Goal: Information Seeking & Learning: Learn about a topic

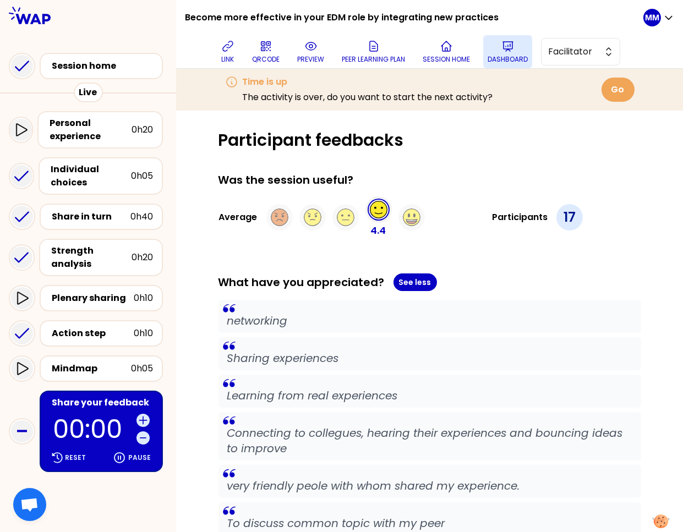
click at [510, 47] on icon at bounding box center [508, 46] width 13 height 13
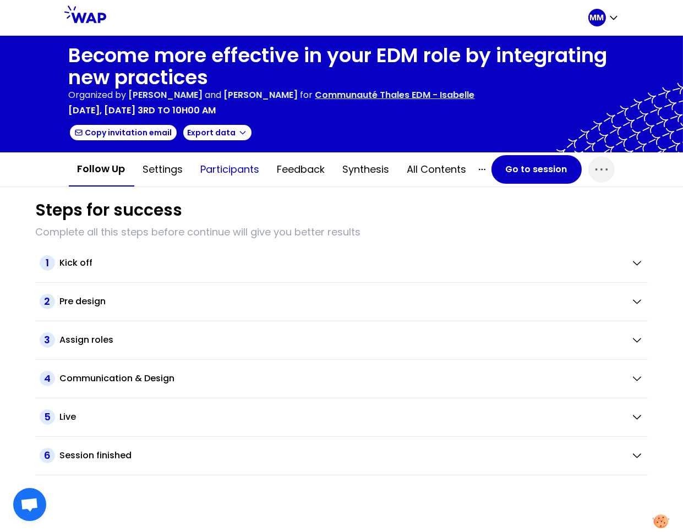
click at [241, 172] on button "Participants" at bounding box center [230, 169] width 77 height 33
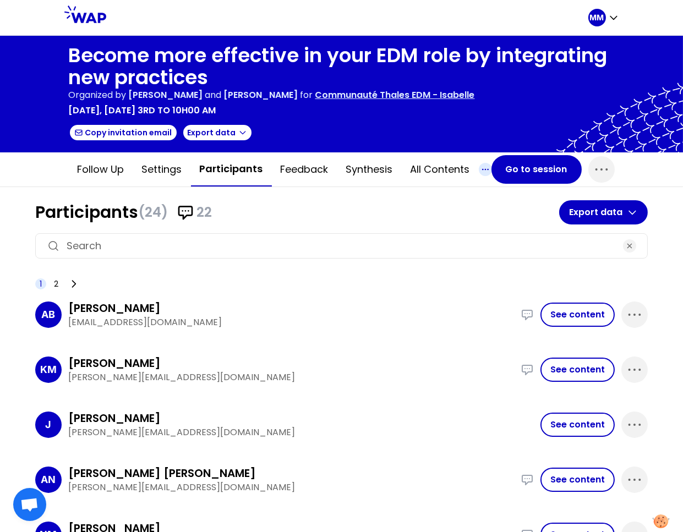
click at [479, 166] on icon "button" at bounding box center [485, 169] width 13 height 13
drag, startPoint x: 377, startPoint y: 201, endPoint x: 365, endPoint y: 198, distance: 12.4
click at [377, 203] on h1 "Participants (24) 22" at bounding box center [297, 213] width 524 height 20
click at [304, 171] on button "Feedback" at bounding box center [305, 169] width 66 height 33
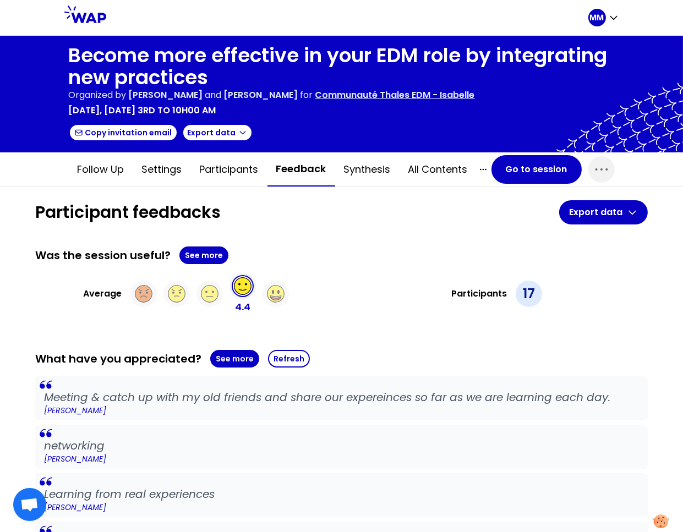
click at [417, 100] on p "Communauté Thales EDM - Isabelle" at bounding box center [396, 95] width 160 height 13
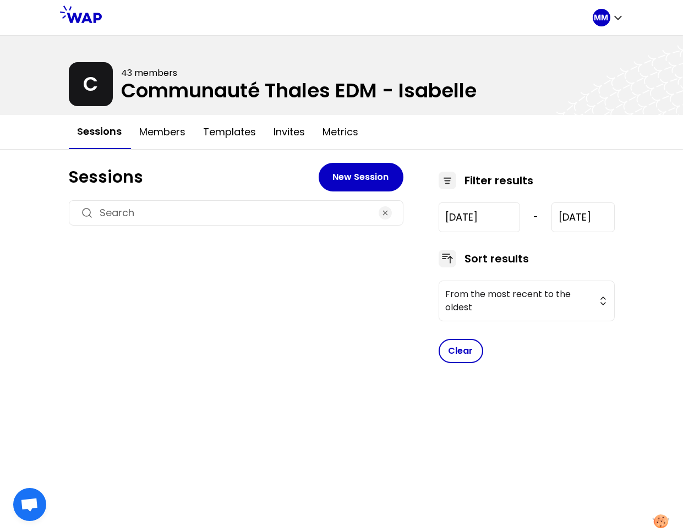
type input "2024-12-5"
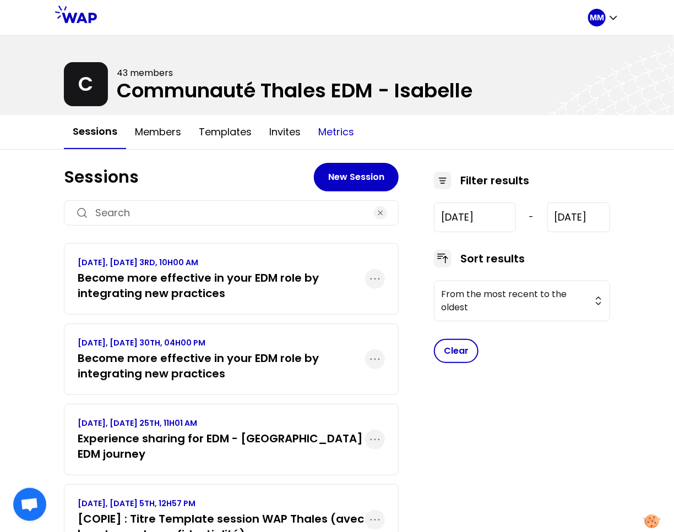
click at [327, 133] on button "Metrics" at bounding box center [335, 132] width 53 height 33
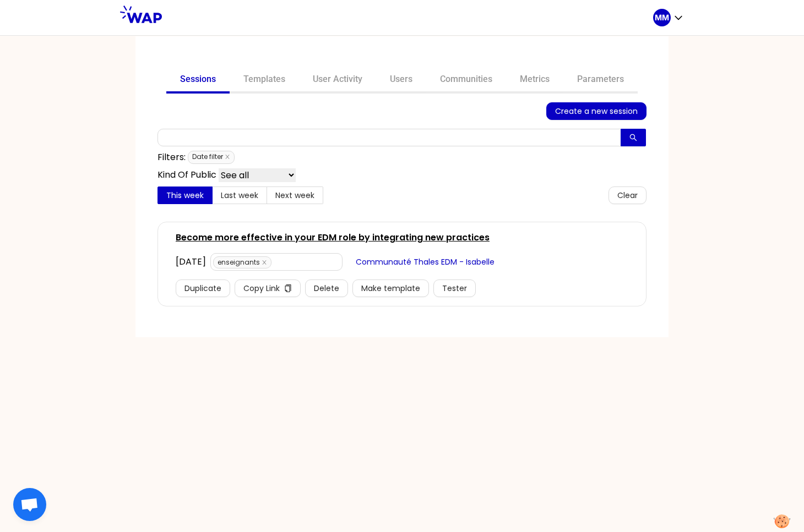
drag, startPoint x: 466, startPoint y: 78, endPoint x: 432, endPoint y: 101, distance: 40.9
click at [466, 78] on link "Communities" at bounding box center [466, 80] width 80 height 26
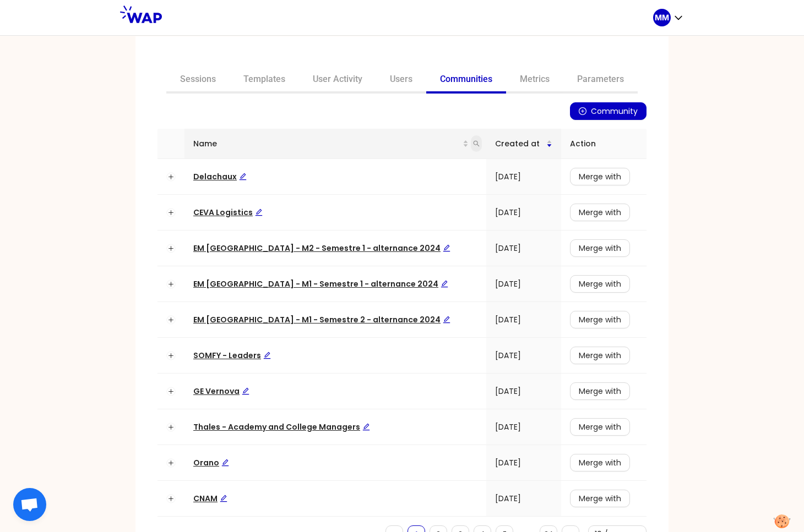
click at [473, 143] on icon "search" at bounding box center [476, 143] width 7 height 7
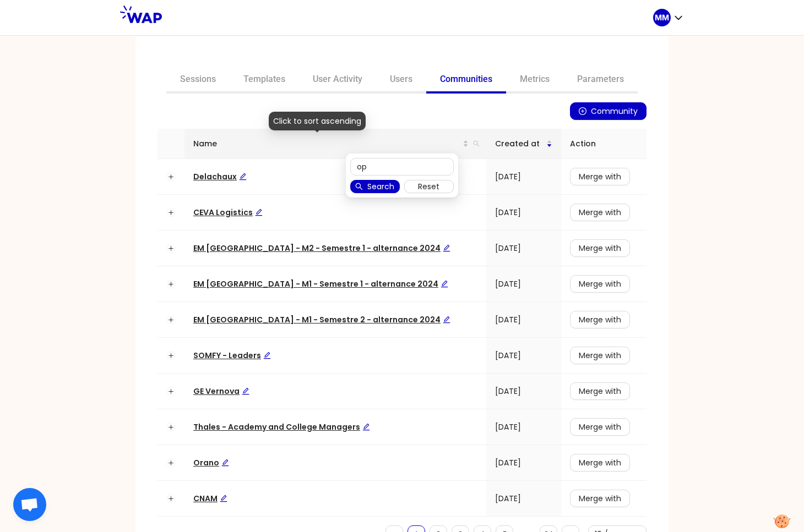
type input "op"
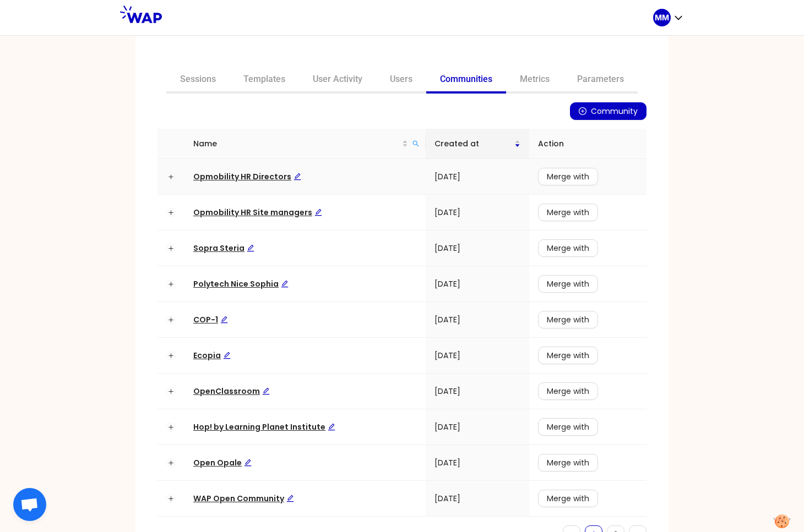
click at [258, 174] on span "Opmobility HR Directors" at bounding box center [247, 176] width 108 height 11
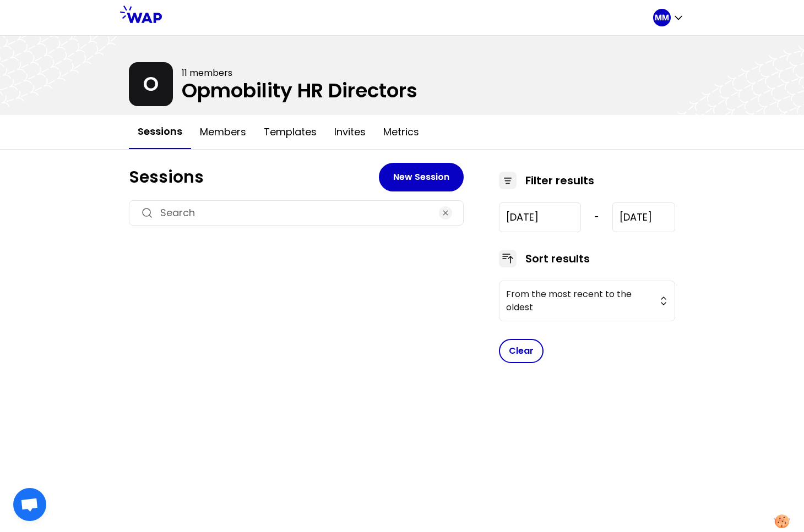
type input "2025-2-27"
type input "2025-9-24"
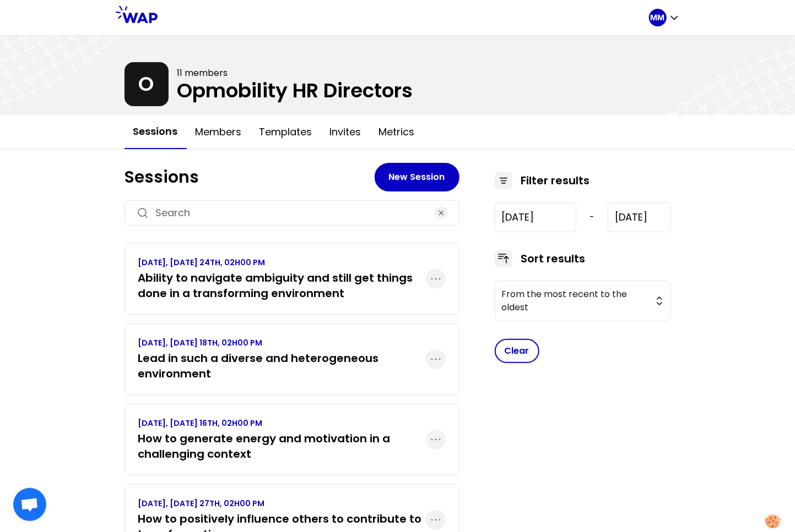
click at [249, 282] on h3 "Ability to navigate ambiguity and still get things done in a transforming envir…" at bounding box center [281, 285] width 287 height 31
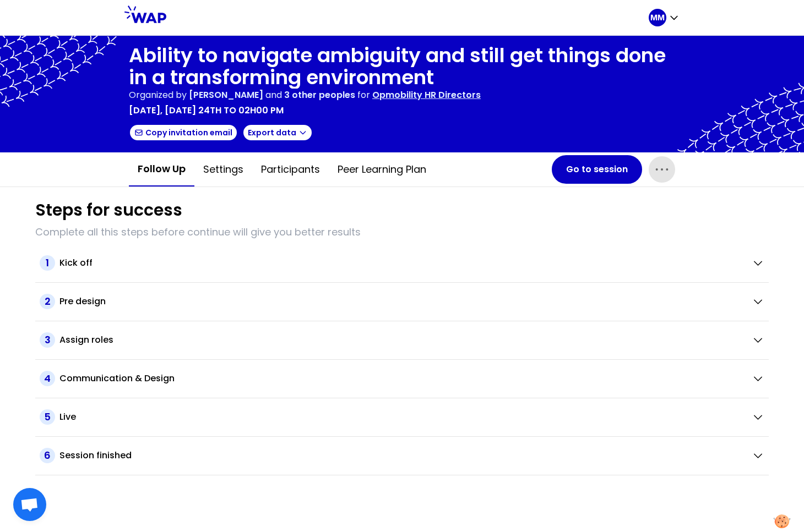
click at [664, 169] on icon "button" at bounding box center [662, 170] width 18 height 18
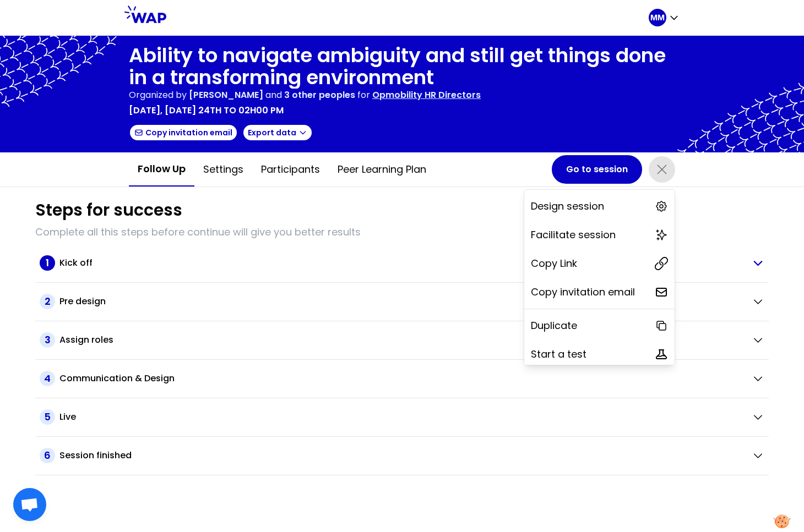
drag, startPoint x: 595, startPoint y: 256, endPoint x: 200, endPoint y: 257, distance: 394.8
click at [595, 256] on div "Copy Link" at bounding box center [599, 264] width 150 height 24
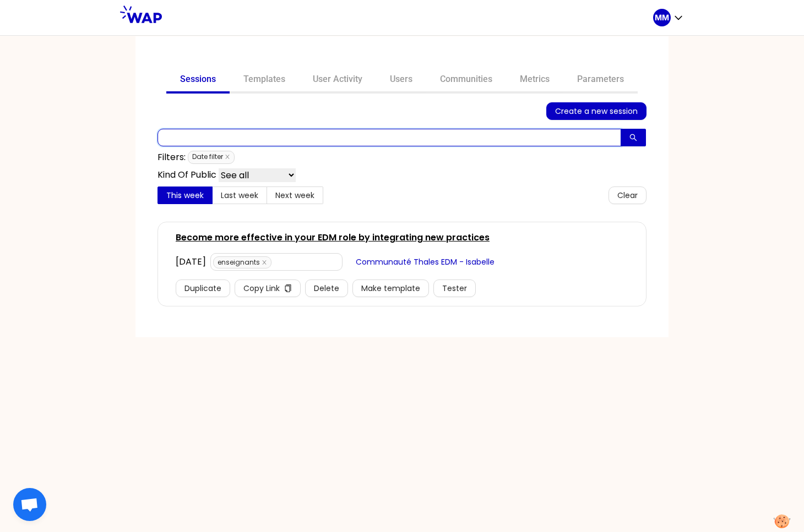
click at [363, 139] on input "text" at bounding box center [389, 138] width 464 height 18
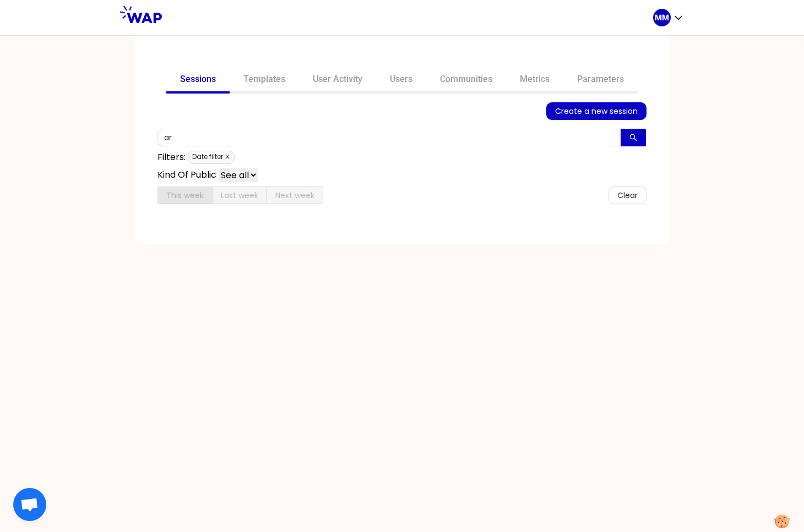
click at [229, 156] on icon "close" at bounding box center [228, 157] width 6 height 6
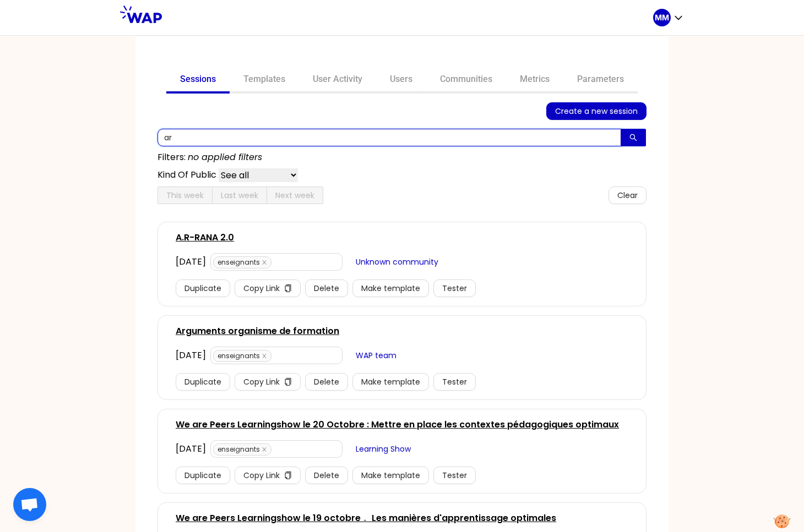
click at [225, 139] on input "ar" at bounding box center [389, 138] width 464 height 18
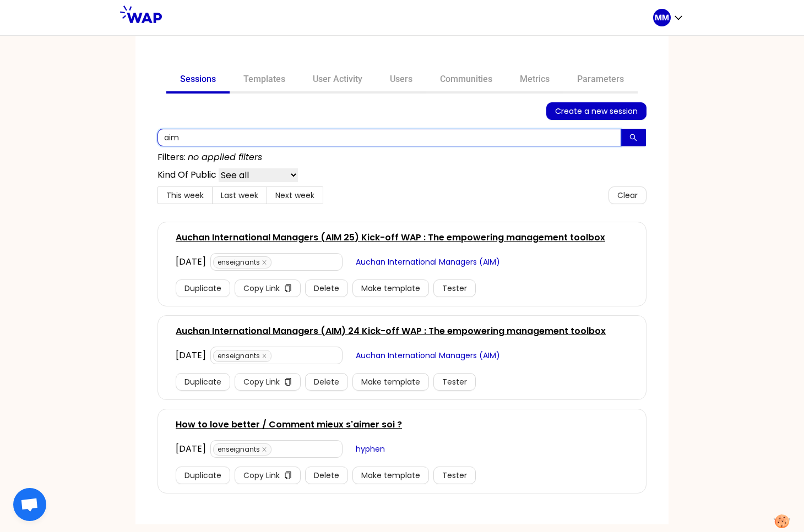
type input "aim"
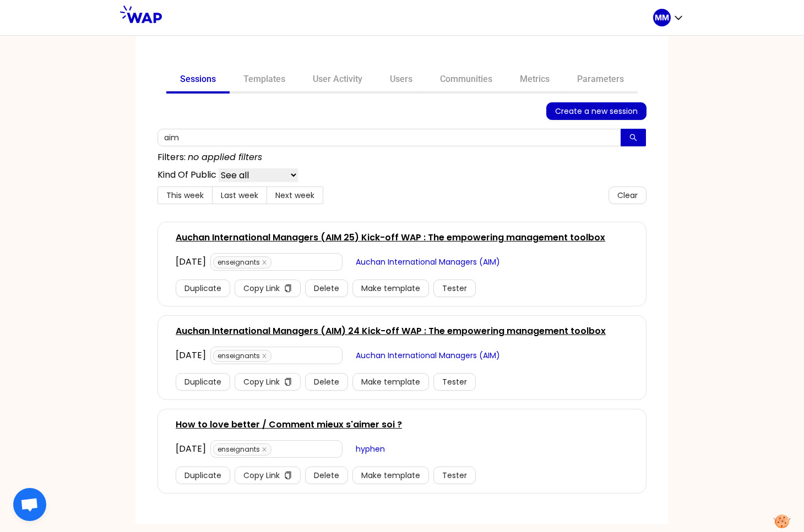
click at [284, 240] on link "Auchan International Managers (AIM 25) Kick-off WAP : The empowering management…" at bounding box center [391, 237] width 430 height 13
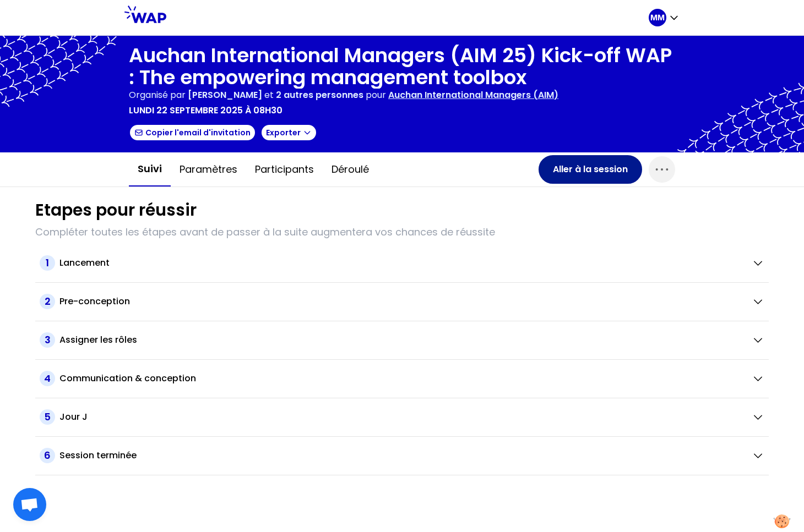
click at [569, 170] on button "Aller à la session" at bounding box center [591, 169] width 104 height 29
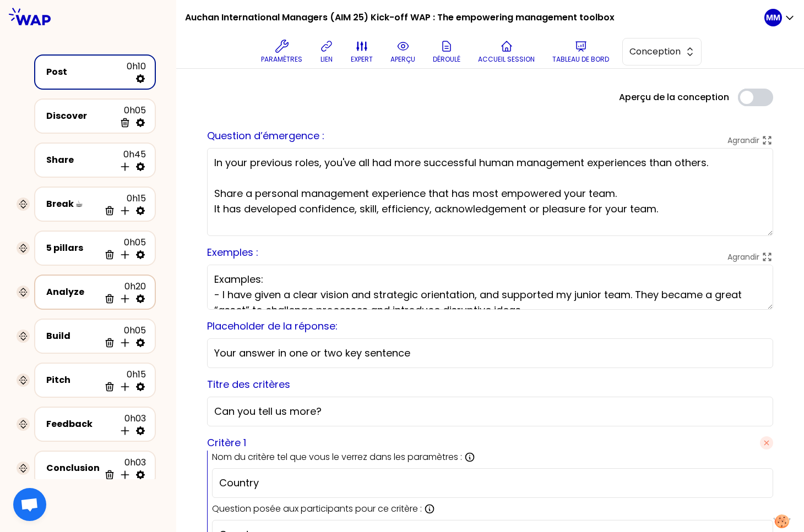
drag, startPoint x: 66, startPoint y: 288, endPoint x: 109, endPoint y: 287, distance: 43.0
click at [66, 288] on div "Analyze" at bounding box center [72, 292] width 53 height 13
select select "tip"
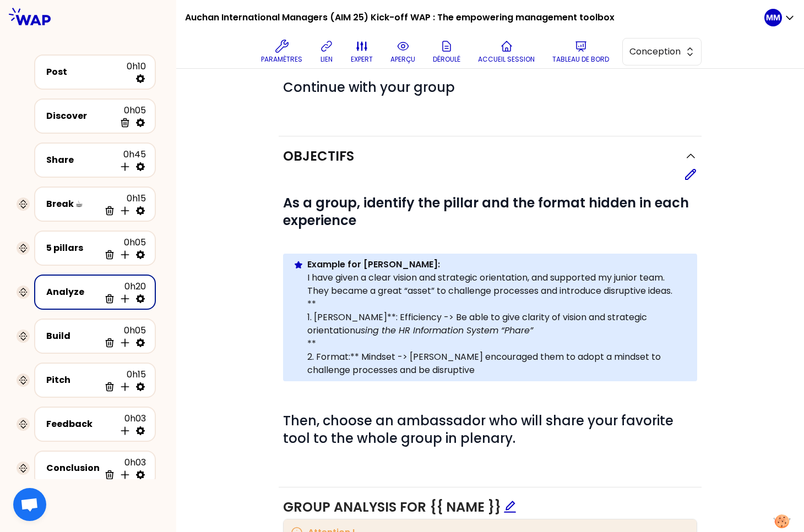
scroll to position [73, 0]
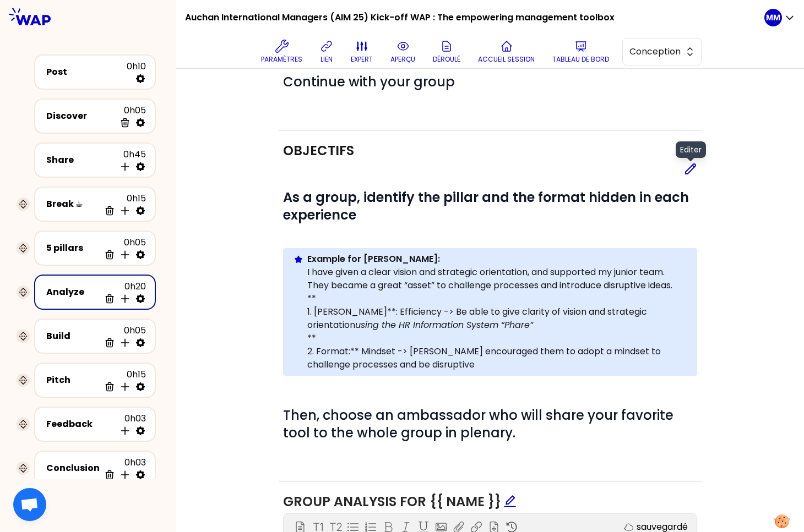
click at [689, 173] on icon at bounding box center [690, 168] width 13 height 13
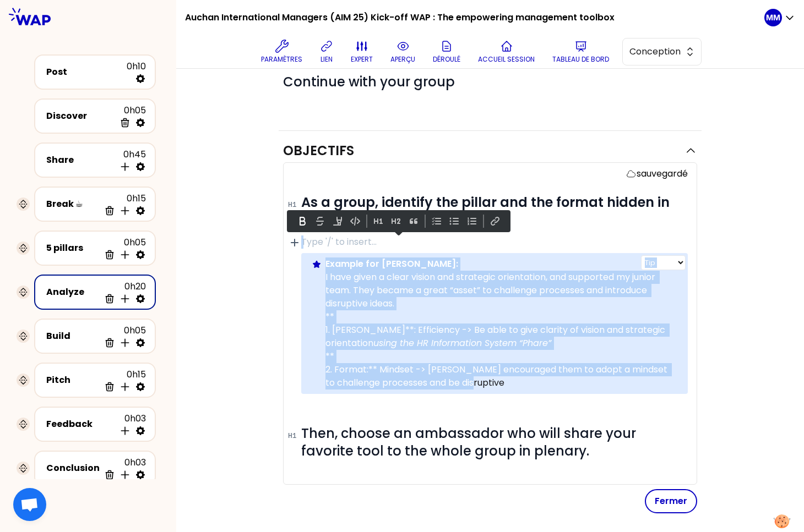
drag, startPoint x: 503, startPoint y: 382, endPoint x: 322, endPoint y: 267, distance: 214.6
click at [322, 267] on div "Info Warning Tip Example for [PERSON_NAME]: I have given a clear vision and str…" at bounding box center [494, 323] width 387 height 141
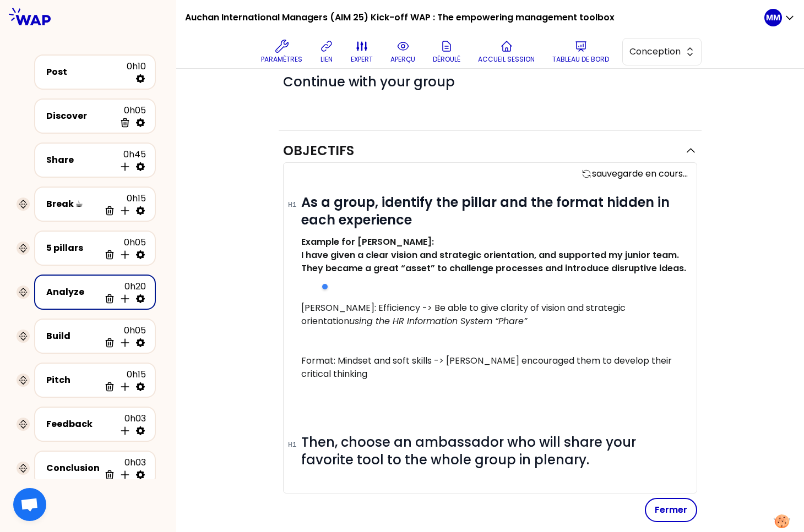
select select "tip"
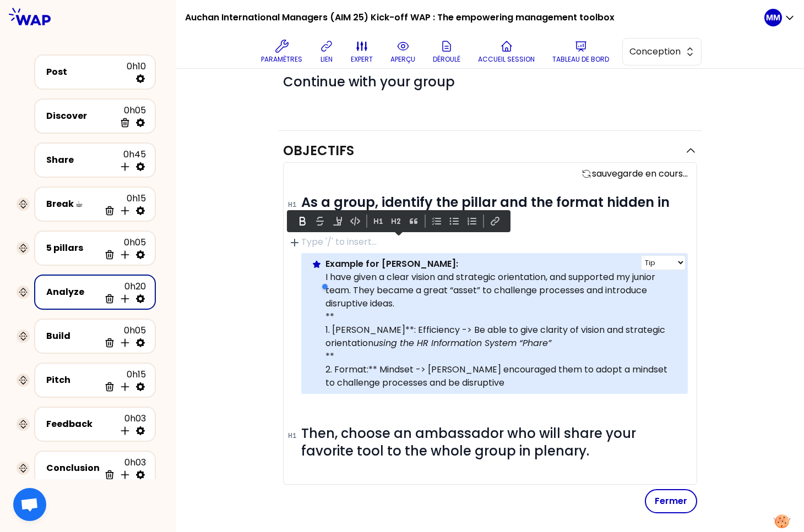
click at [482, 381] on p "** 2. Format:** Mindset -> [PERSON_NAME] encouraged them to adopt a mindset to …" at bounding box center [502, 370] width 354 height 40
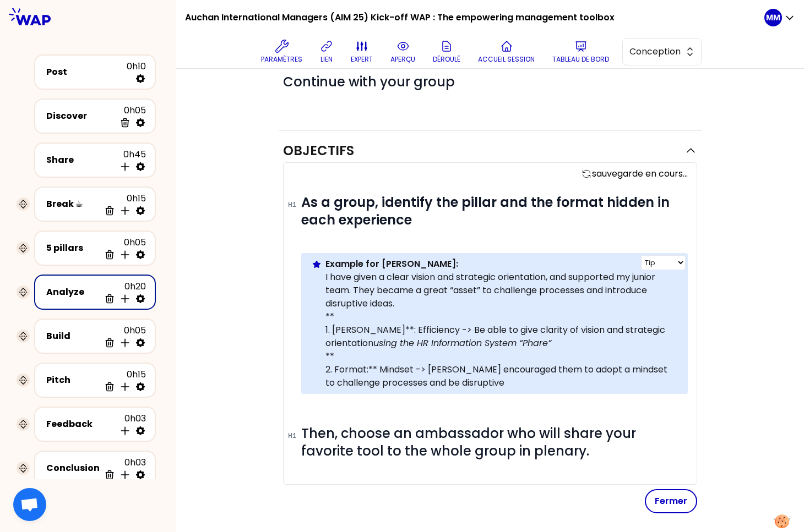
click at [511, 386] on p "** 2. Format:** Mindset -> [PERSON_NAME] encouraged them to adopt a mindset to …" at bounding box center [502, 370] width 354 height 40
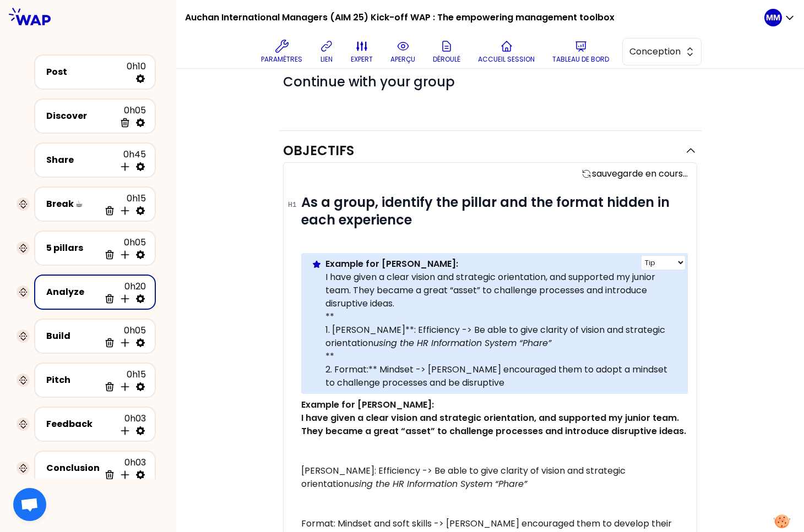
scroll to position [112, 0]
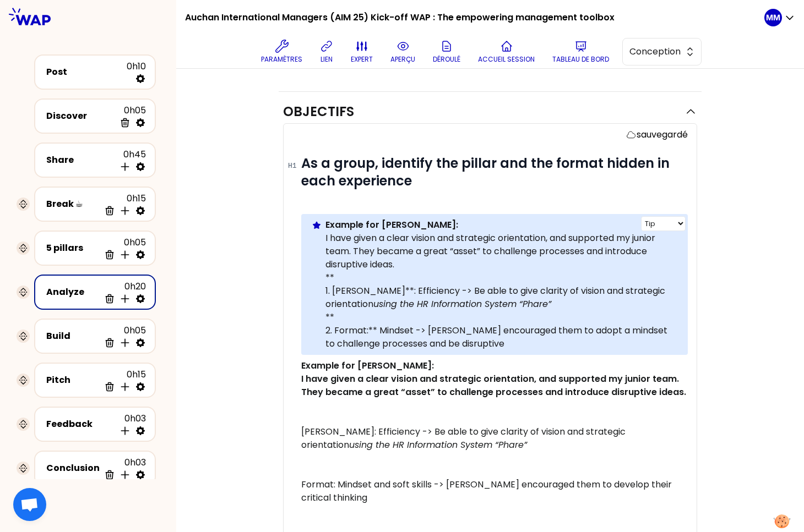
click at [518, 346] on p "** 2. Format:** Mindset -> [PERSON_NAME] encouraged them to adopt a mindset to …" at bounding box center [502, 331] width 354 height 40
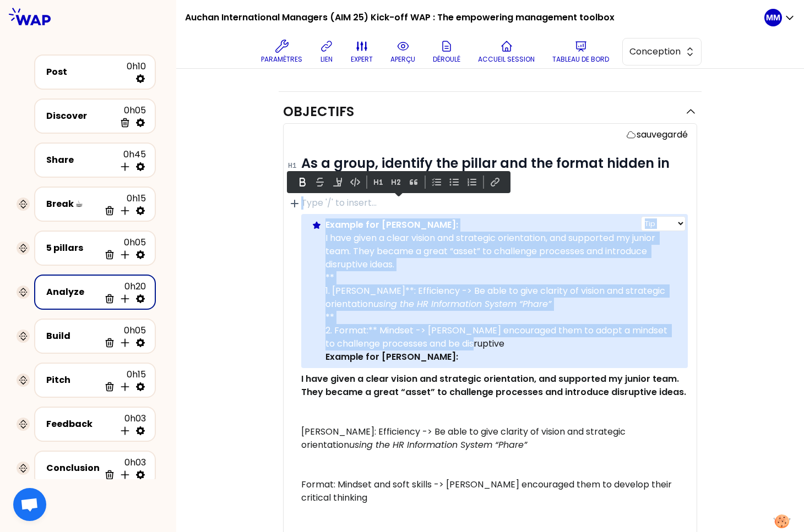
drag, startPoint x: 509, startPoint y: 344, endPoint x: 319, endPoint y: 227, distance: 223.7
click at [319, 227] on div "Info Warning Tip Example for [PERSON_NAME]: I have given a clear vision and str…" at bounding box center [494, 291] width 387 height 154
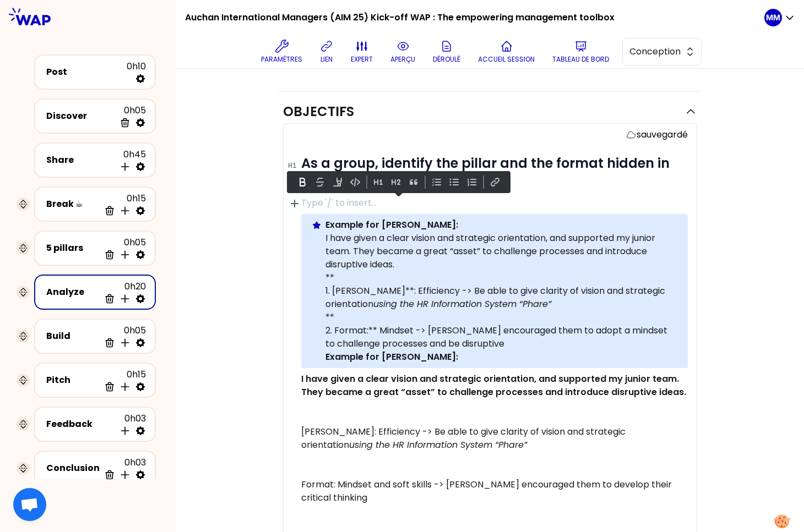
select select "tip"
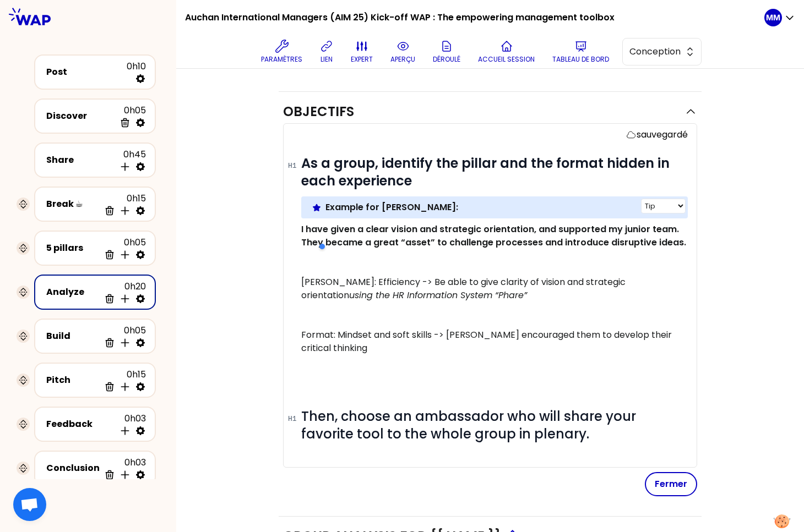
click at [431, 210] on p "Example for [PERSON_NAME]:" at bounding box center [502, 207] width 354 height 13
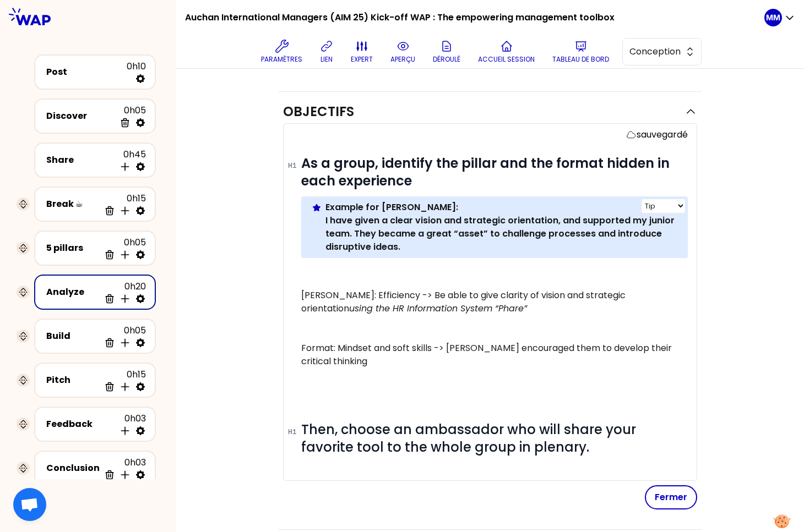
click at [426, 244] on p "I have given a clear vision and strategic orientation, and supported my junior …" at bounding box center [502, 234] width 354 height 40
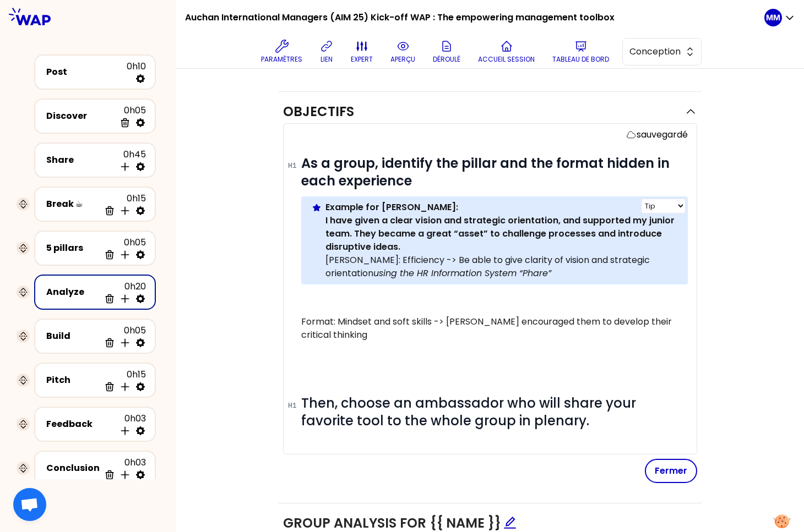
click at [496, 269] on p "[PERSON_NAME]: Efficiency -> Be able to give clarity of vision and strategic or…" at bounding box center [502, 267] width 354 height 26
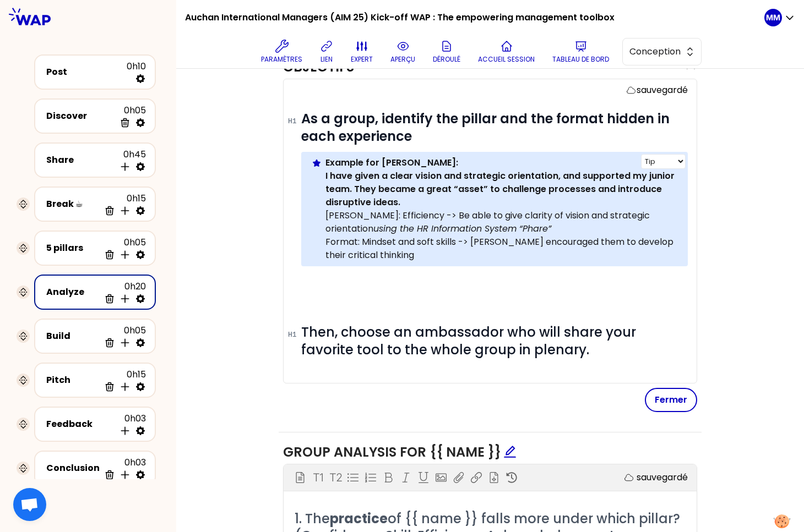
scroll to position [154, 0]
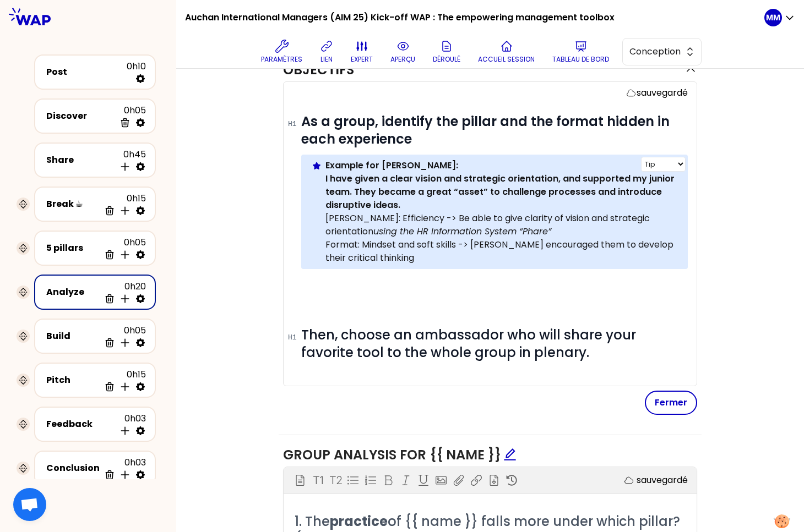
click at [319, 220] on div "Info Warning Tip Example for [PERSON_NAME]: I have given a clear vision and str…" at bounding box center [494, 212] width 387 height 115
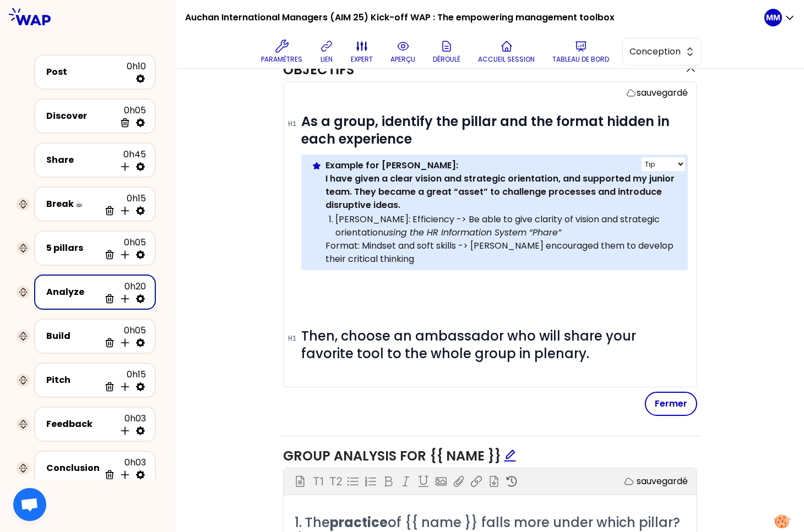
click at [320, 244] on div "Info Warning Tip Example for [PERSON_NAME]: I have given a clear vision and str…" at bounding box center [494, 213] width 387 height 116
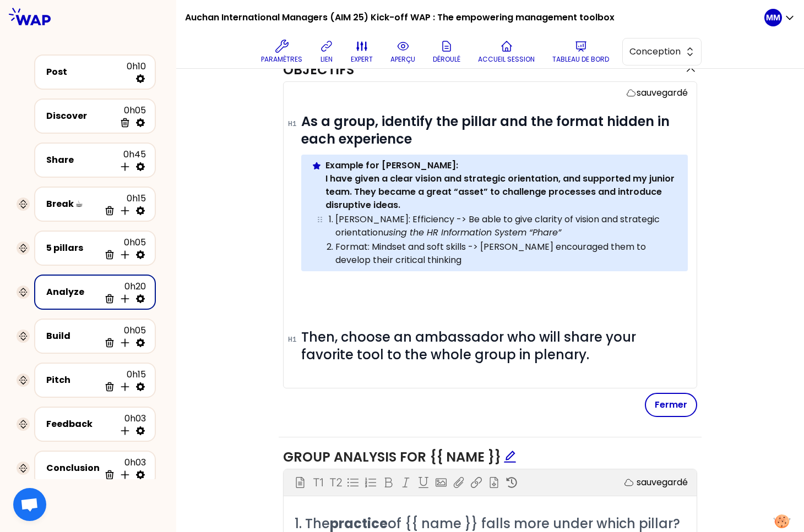
click at [550, 228] on p "[PERSON_NAME]: Efficiency -> Be able to give clarity of vision and strategic or…" at bounding box center [506, 226] width 343 height 26
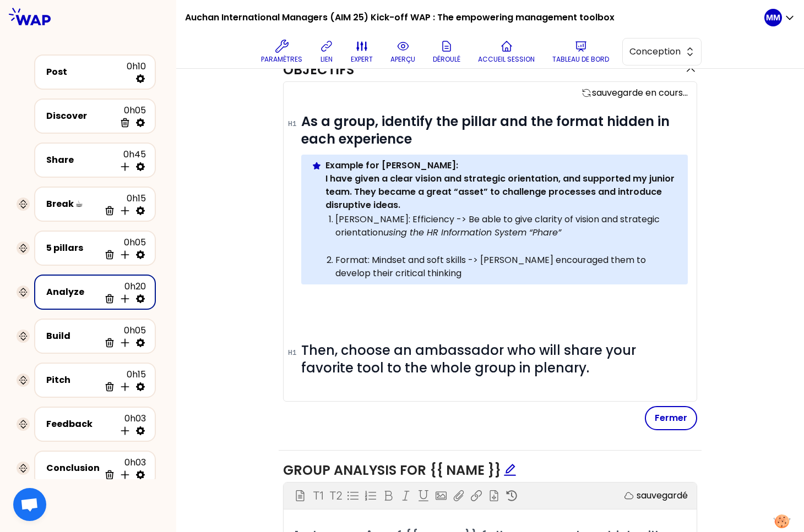
click at [501, 202] on p "I have given a clear vision and strategic orientation, and supported my junior …" at bounding box center [502, 192] width 354 height 40
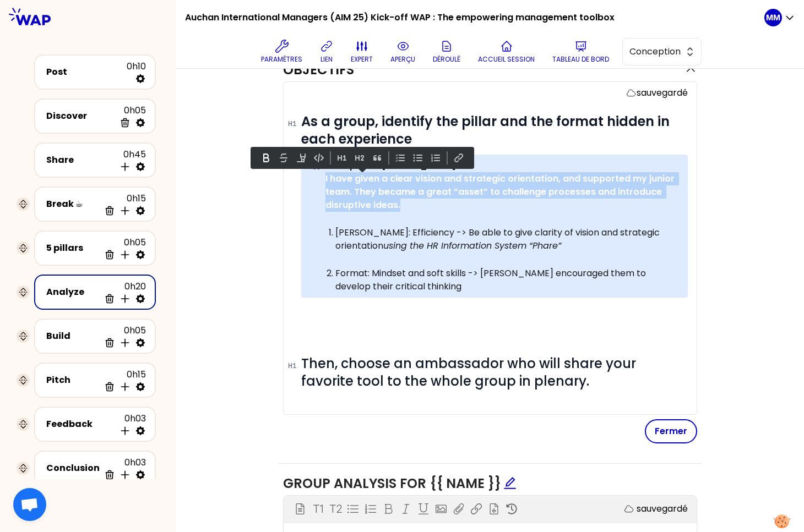
drag, startPoint x: 344, startPoint y: 192, endPoint x: 322, endPoint y: 182, distance: 23.7
click at [322, 182] on div "Info Warning Tip Example for [PERSON_NAME]: I have given a clear vision and str…" at bounding box center [494, 226] width 387 height 143
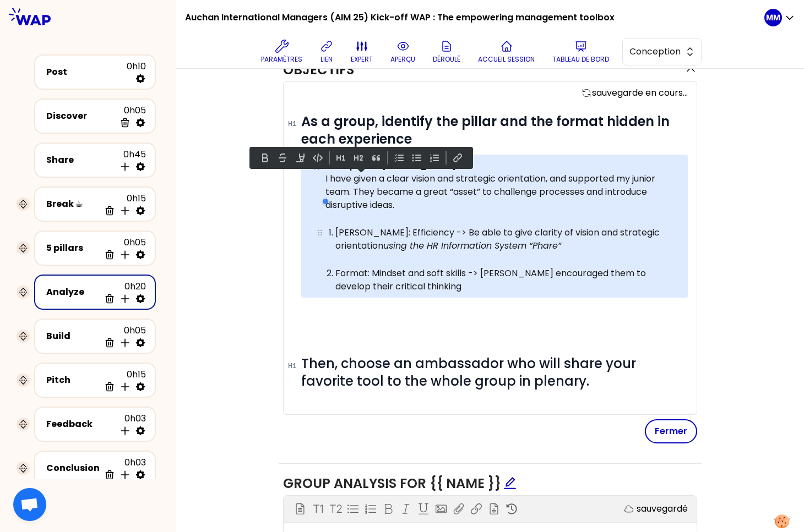
click at [343, 234] on p "[PERSON_NAME]: Efficiency -> Be able to give clarity of vision and strategic or…" at bounding box center [506, 239] width 343 height 26
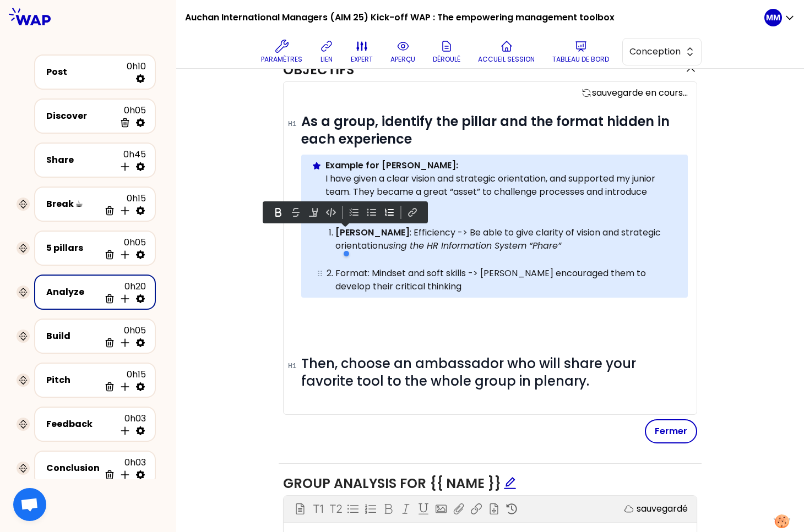
click at [350, 276] on p "Format: Mindset and soft skills -> [PERSON_NAME] encouraged them to develop the…" at bounding box center [506, 280] width 343 height 26
drag, startPoint x: 350, startPoint y: 276, endPoint x: 358, endPoint y: 278, distance: 8.5
click at [350, 276] on p "Format: Mindset and soft skills -> [PERSON_NAME] encouraged them to develop the…" at bounding box center [506, 280] width 343 height 26
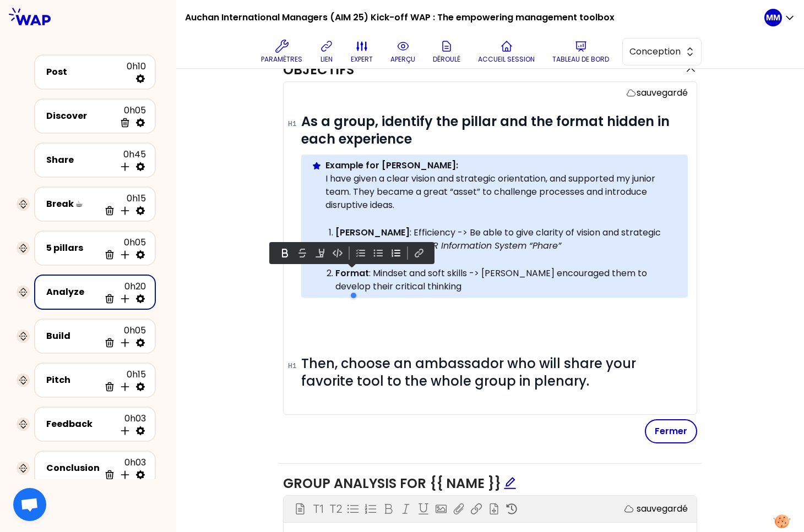
click at [661, 425] on button "Fermer" at bounding box center [671, 432] width 52 height 24
